Goal: Task Accomplishment & Management: Manage account settings

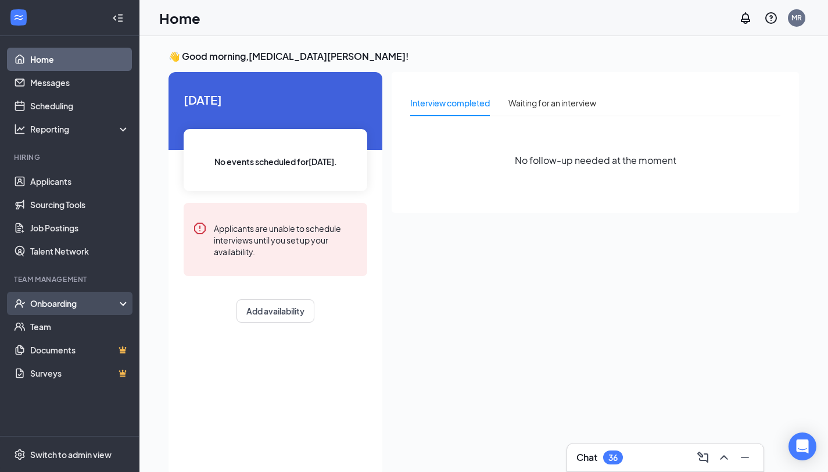
click at [66, 299] on div "Onboarding" at bounding box center [74, 303] width 89 height 12
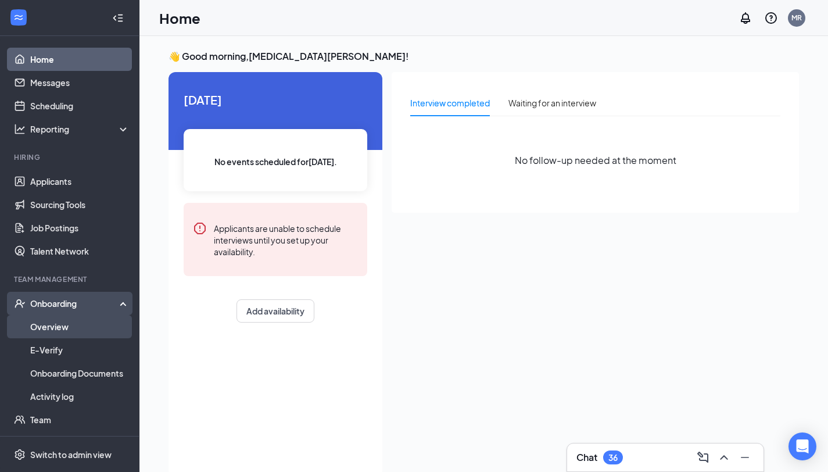
click at [56, 327] on link "Overview" at bounding box center [79, 326] width 99 height 23
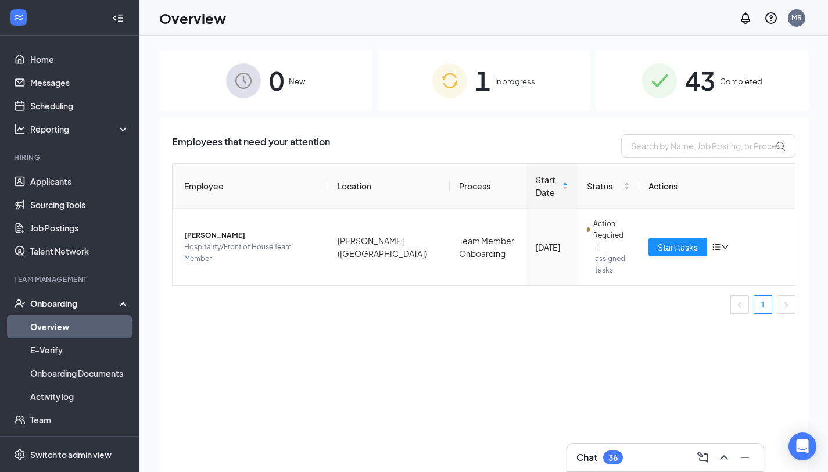
click at [514, 82] on span "In progress" at bounding box center [515, 82] width 40 height 12
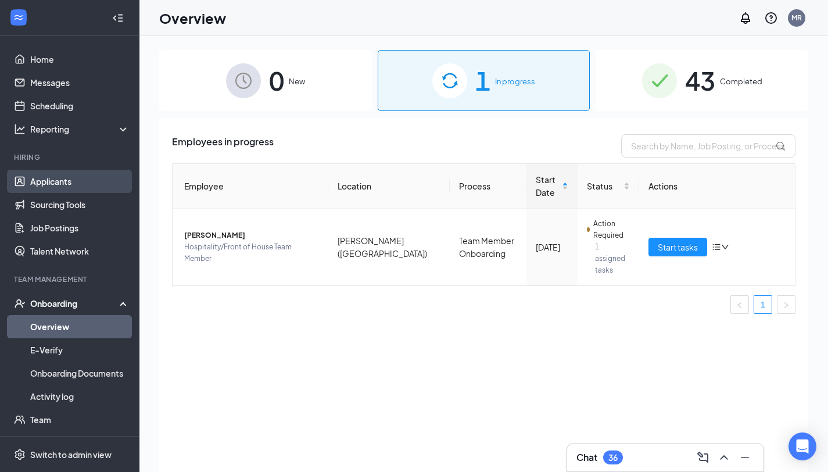
click at [83, 184] on link "Applicants" at bounding box center [79, 181] width 99 height 23
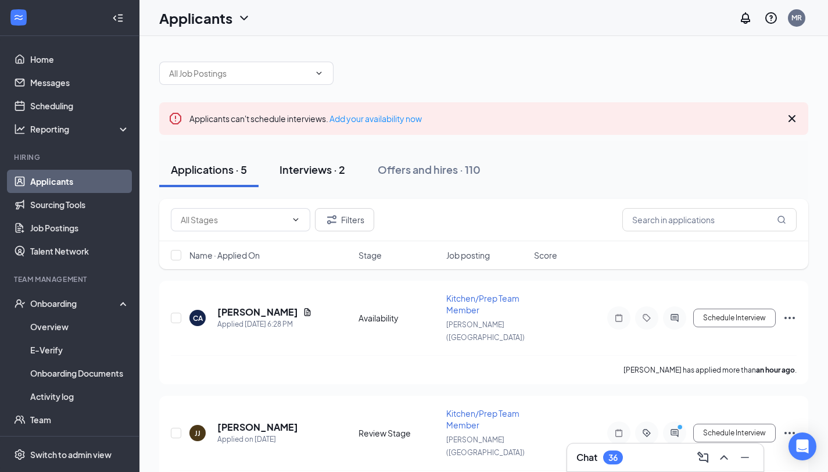
click at [320, 168] on div "Interviews · 2" at bounding box center [312, 169] width 66 height 15
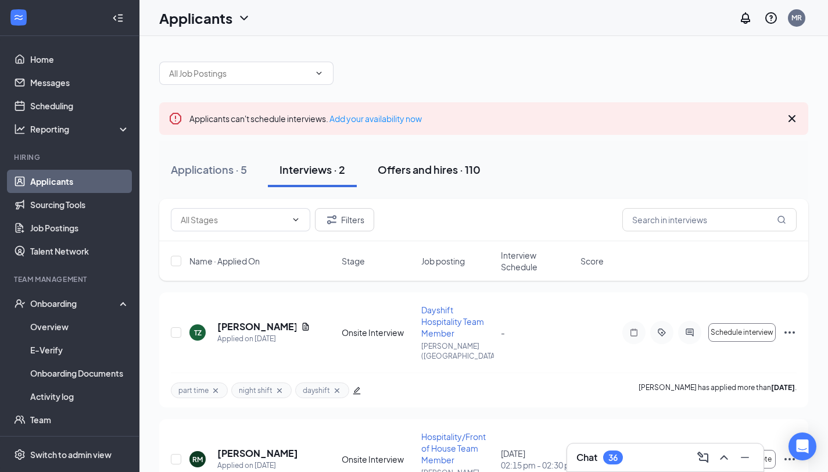
click at [412, 169] on div "Offers and hires · 110" at bounding box center [429, 169] width 103 height 15
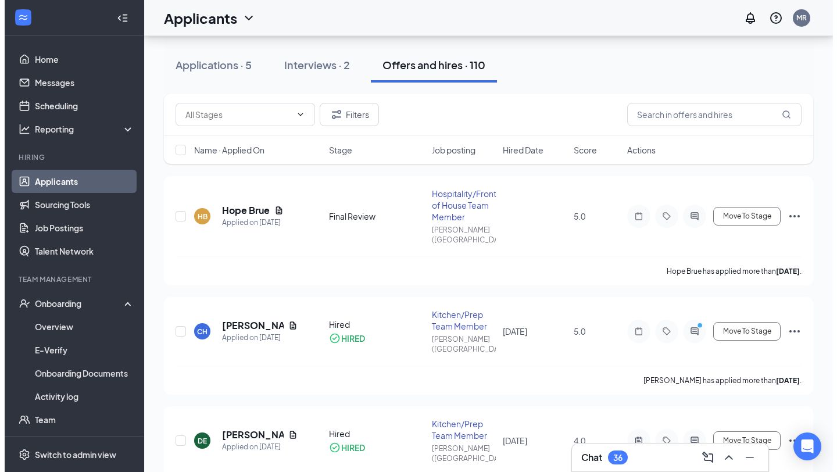
scroll to position [109, 0]
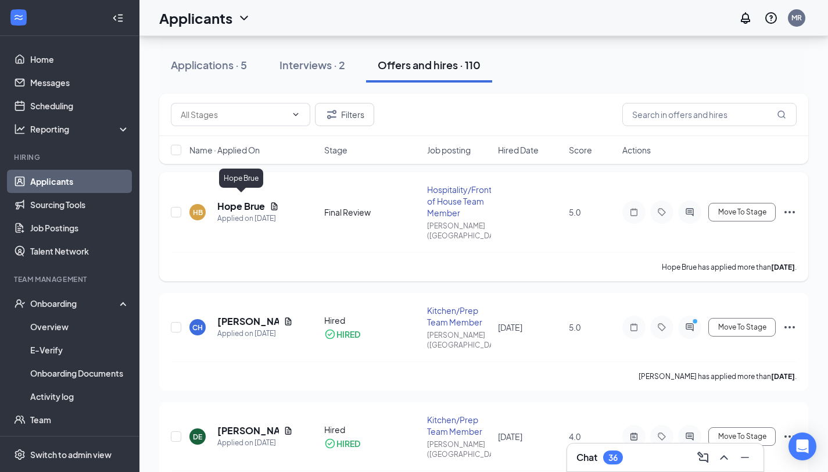
click at [250, 200] on h5 "Hope Brue" at bounding box center [241, 206] width 48 height 13
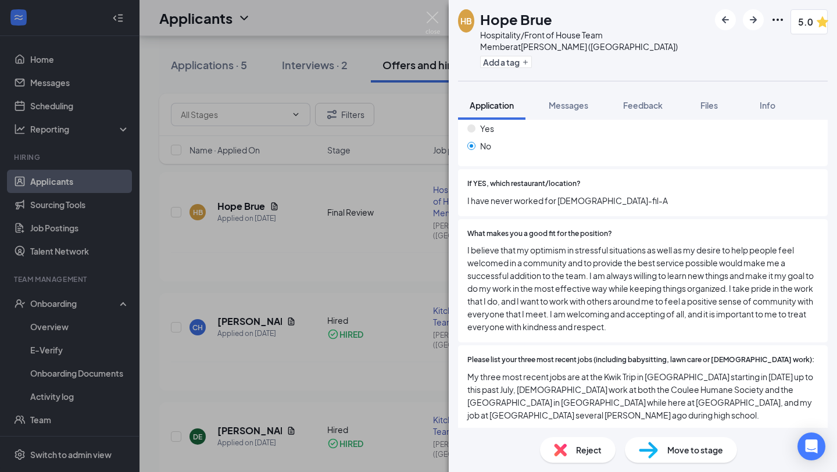
scroll to position [63, 0]
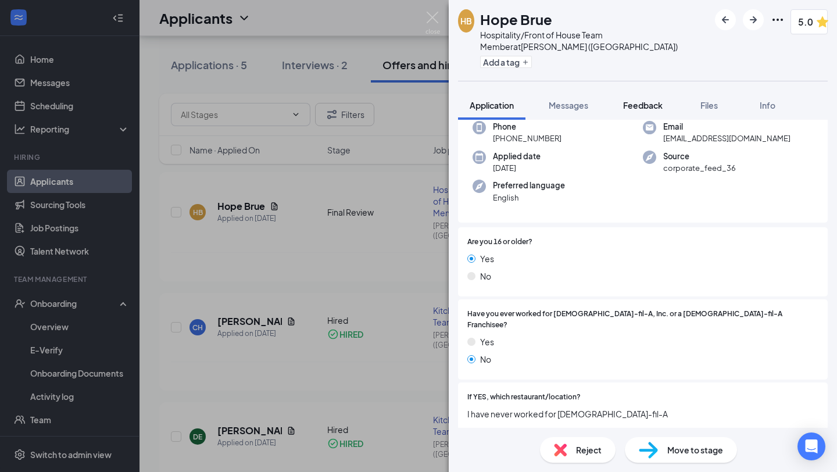
click at [629, 106] on span "Feedback" at bounding box center [643, 105] width 40 height 10
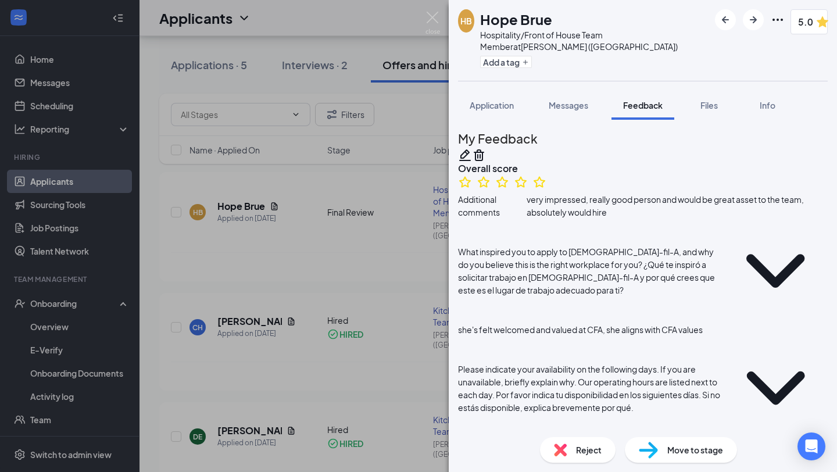
click at [427, 10] on div "HB Hope Brue Hospitality/Front of House Team Member at [GEOGRAPHIC_DATA] ([GEOG…" at bounding box center [418, 236] width 837 height 472
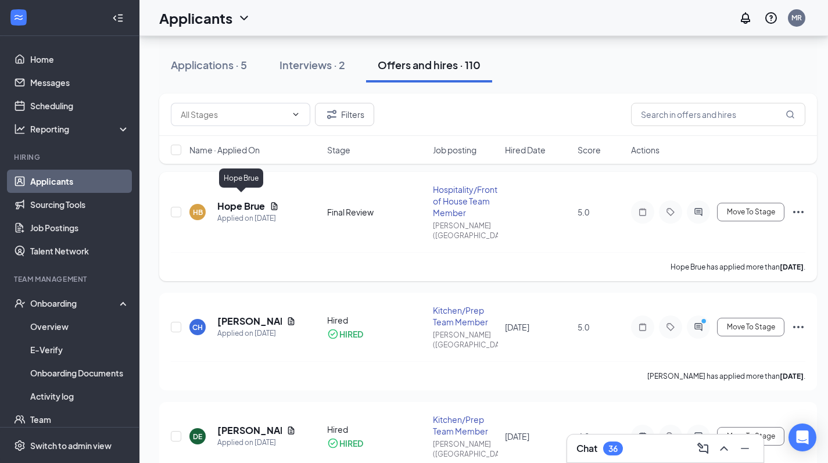
click at [238, 202] on h5 "Hope Brue" at bounding box center [241, 206] width 48 height 13
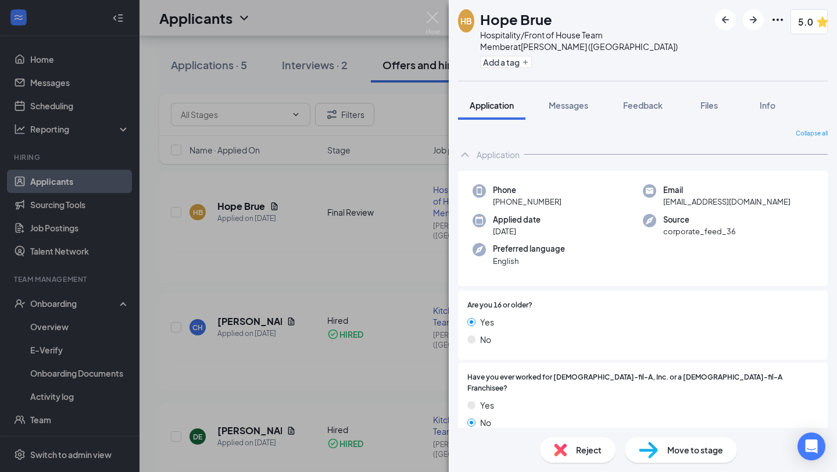
scroll to position [45, 0]
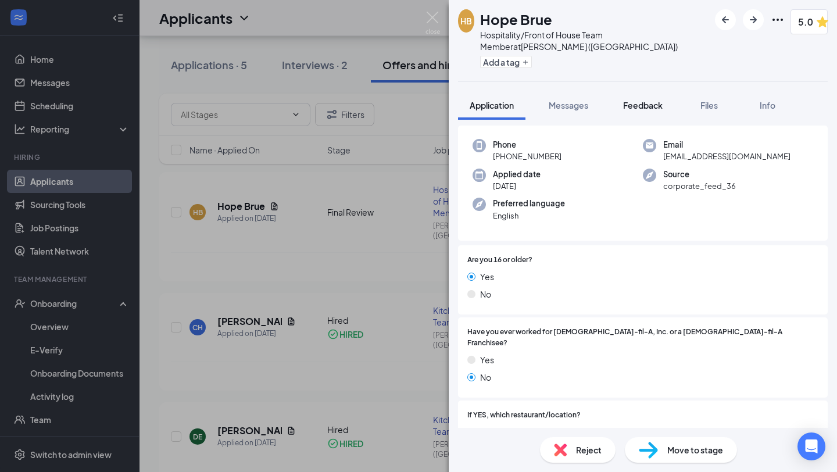
click at [646, 102] on span "Feedback" at bounding box center [643, 105] width 40 height 10
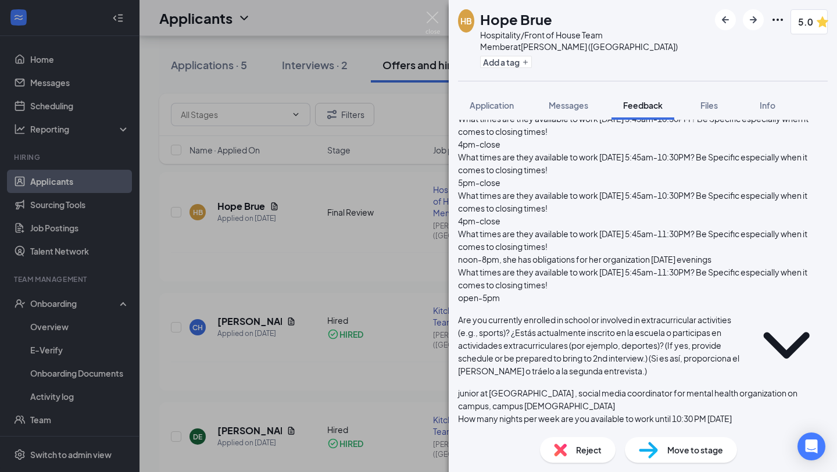
scroll to position [297, 0]
